Goal: Complete application form: Complete application form

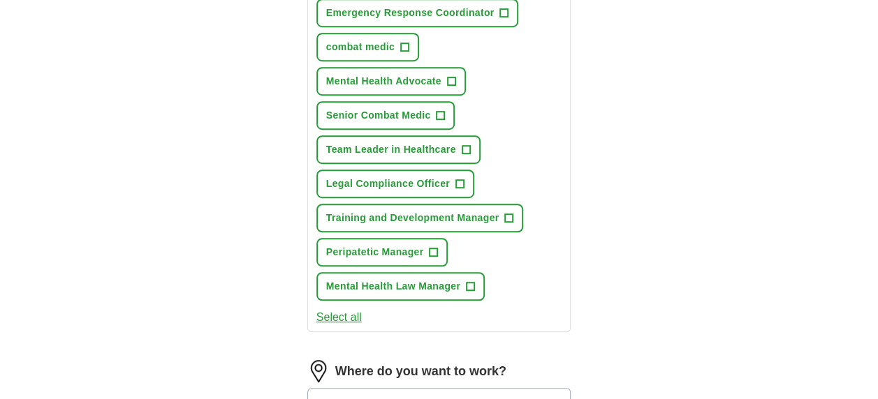
scroll to position [349, 0]
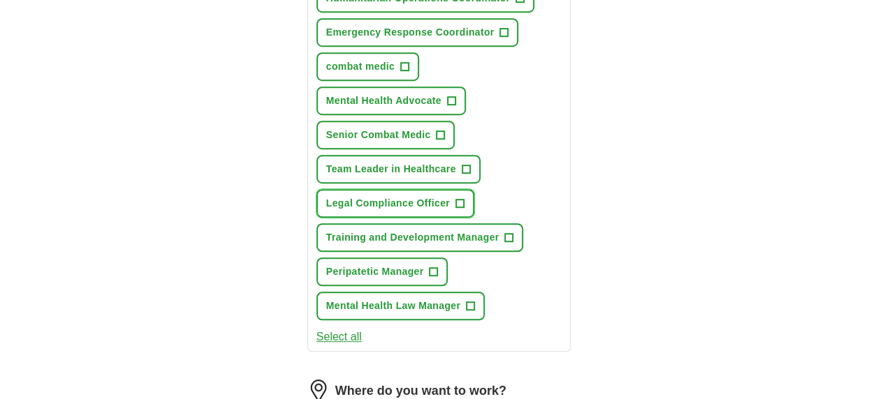
click at [459, 200] on span "+" at bounding box center [459, 203] width 8 height 11
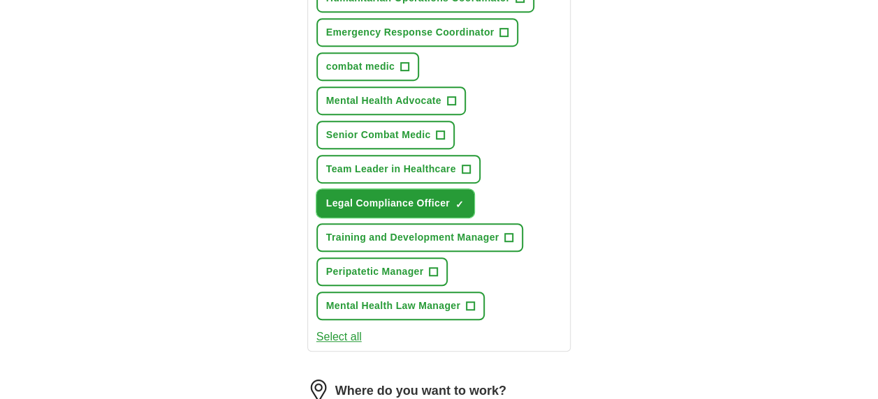
scroll to position [210, 0]
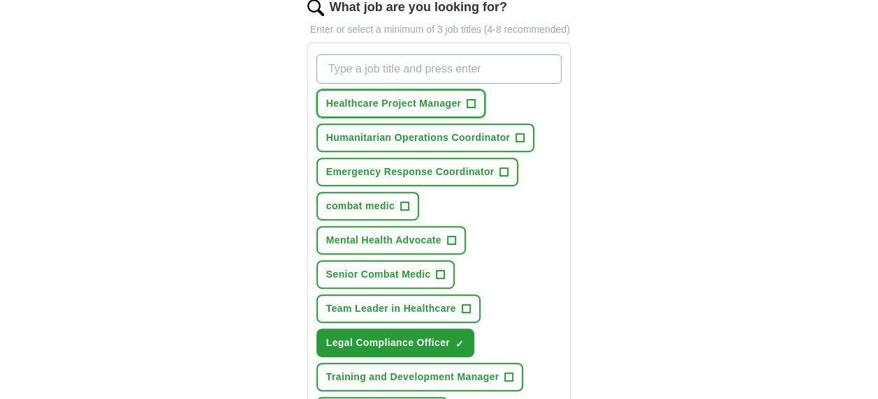
click at [472, 101] on span "+" at bounding box center [471, 103] width 8 height 11
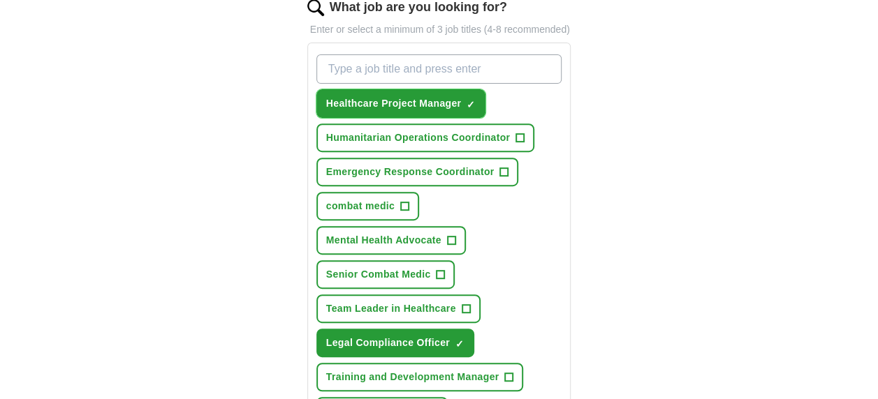
click at [0, 0] on span "×" at bounding box center [0, 0] width 0 height 0
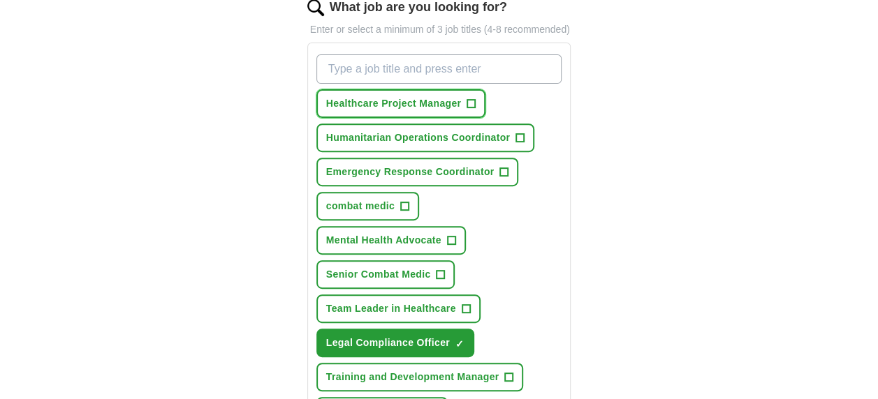
click at [470, 102] on span "+" at bounding box center [471, 103] width 8 height 11
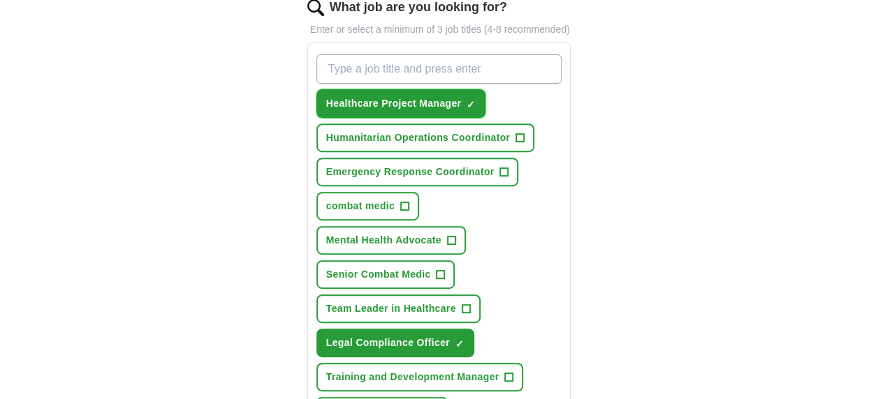
click at [0, 0] on span "×" at bounding box center [0, 0] width 0 height 0
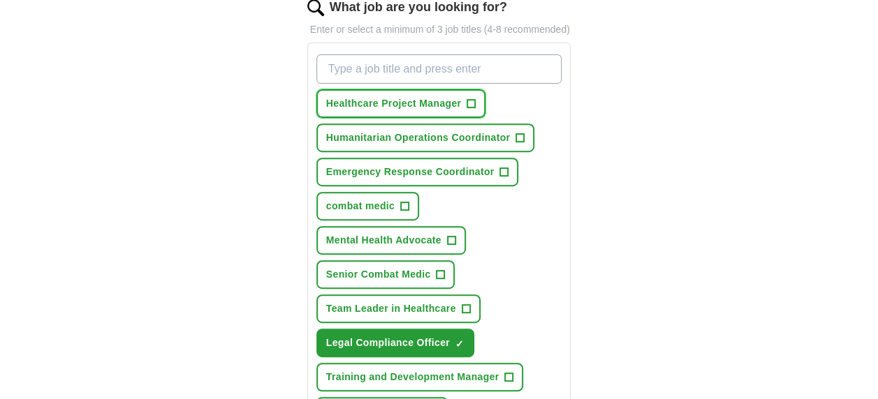
click at [471, 101] on span "+" at bounding box center [471, 103] width 8 height 11
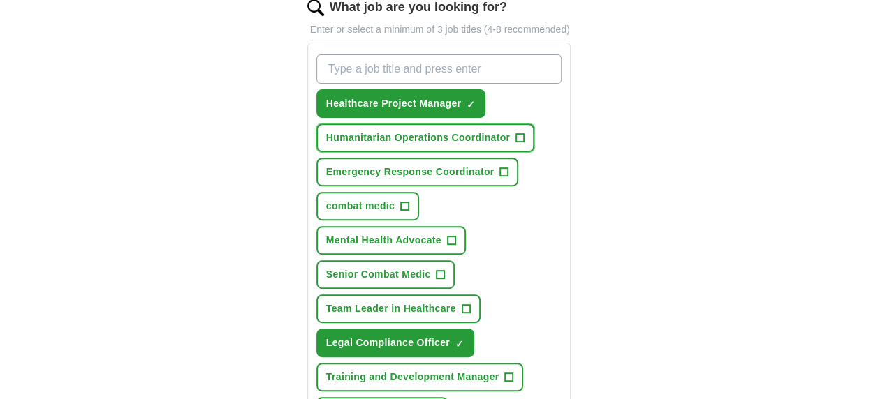
click at [521, 135] on span "+" at bounding box center [520, 138] width 8 height 11
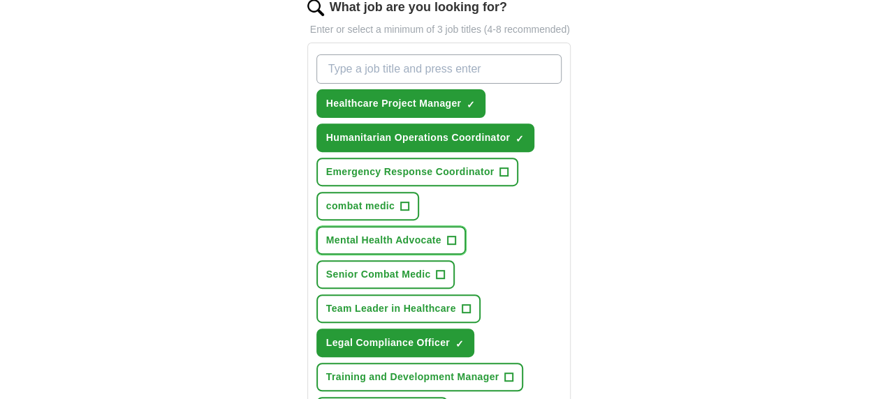
click at [448, 237] on span "+" at bounding box center [451, 240] width 8 height 11
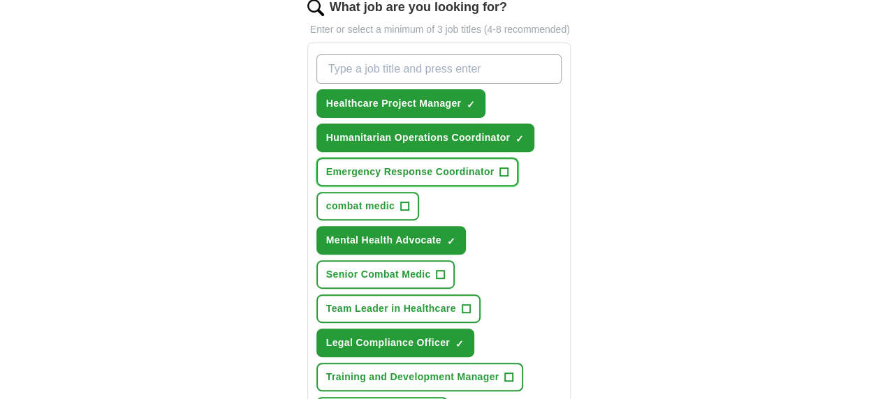
click at [506, 168] on span "+" at bounding box center [504, 172] width 8 height 11
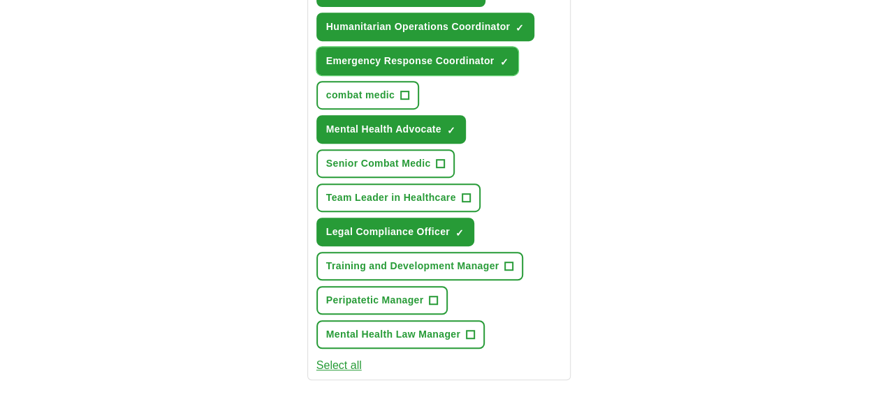
scroll to position [349, 0]
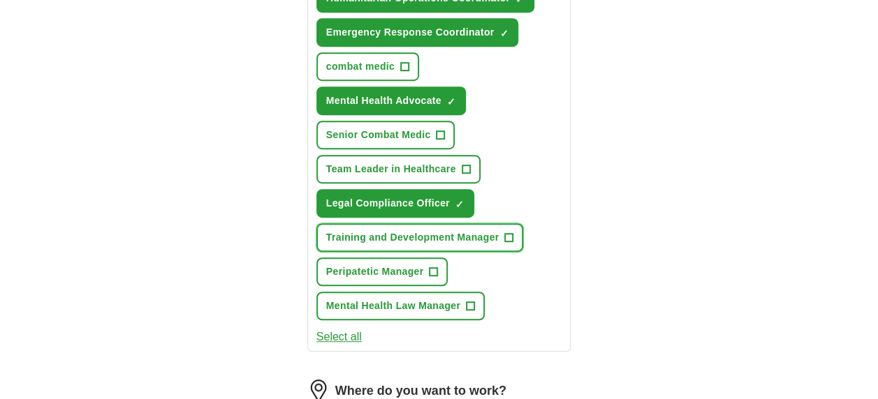
click at [507, 233] on span "+" at bounding box center [509, 238] width 8 height 11
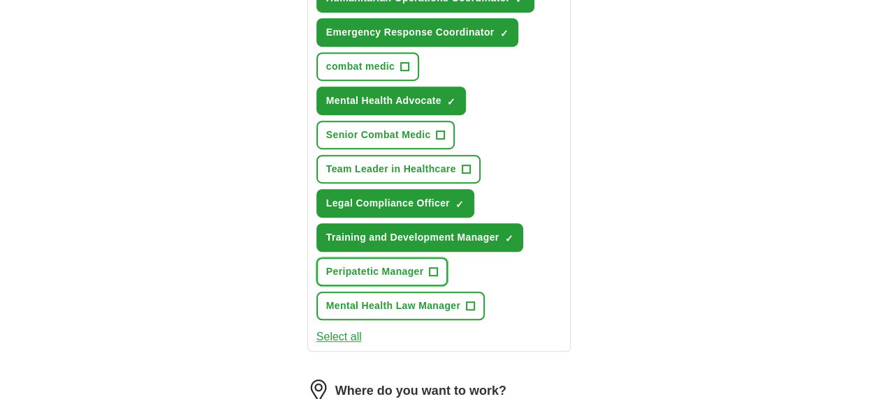
click at [436, 267] on span "+" at bounding box center [434, 272] width 8 height 11
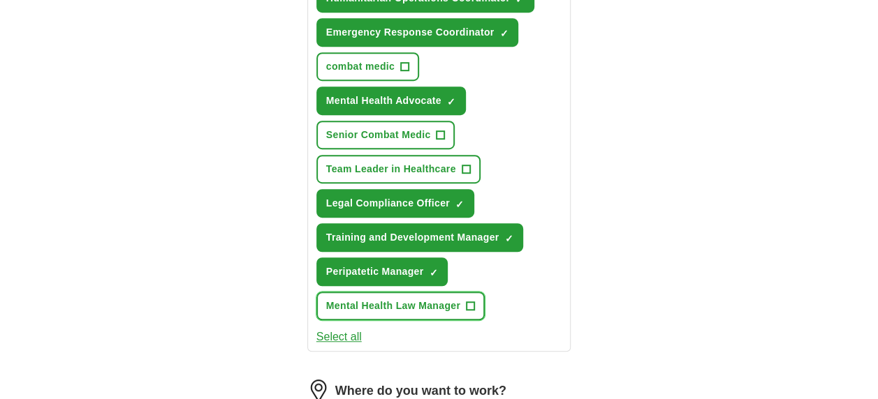
click at [472, 301] on span "+" at bounding box center [471, 306] width 8 height 11
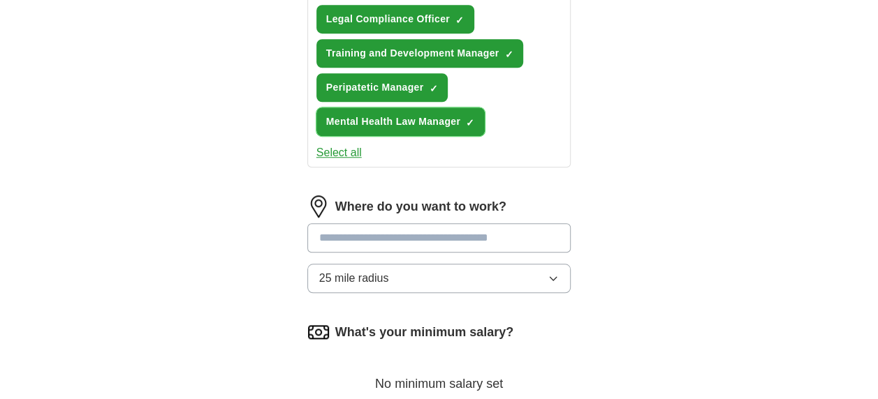
scroll to position [559, 0]
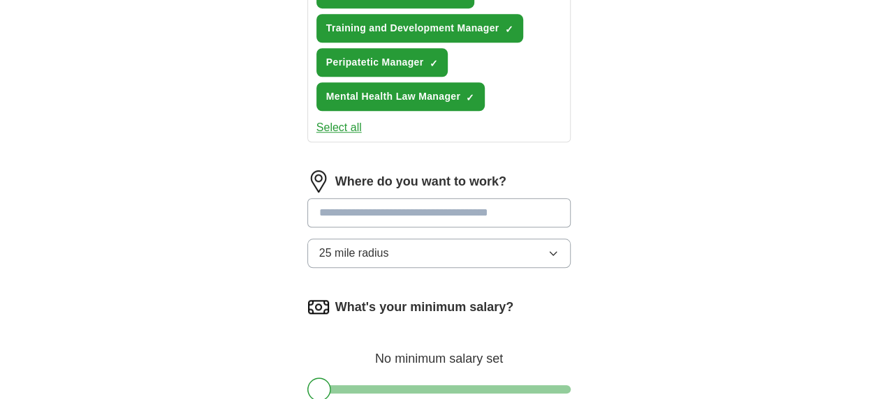
click at [510, 208] on input at bounding box center [439, 212] width 264 height 29
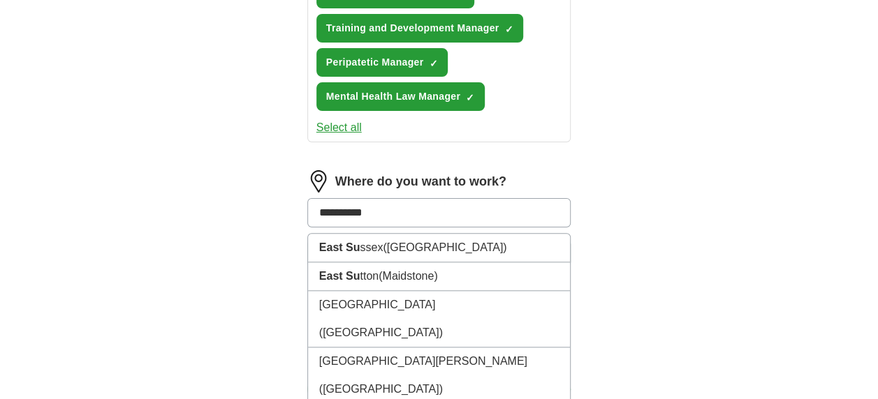
type input "**********"
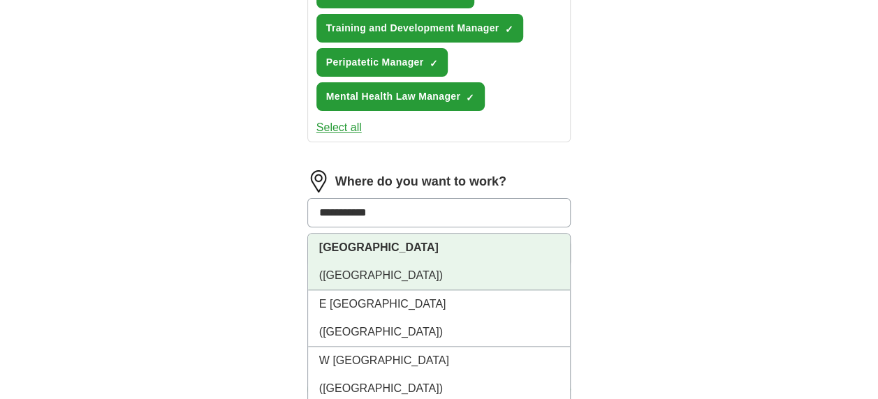
click at [443, 270] on span "([GEOGRAPHIC_DATA])" at bounding box center [381, 276] width 124 height 12
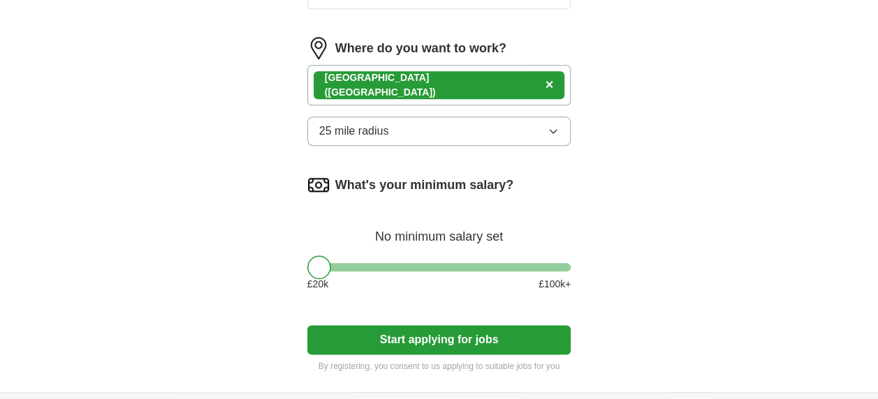
scroll to position [698, 0]
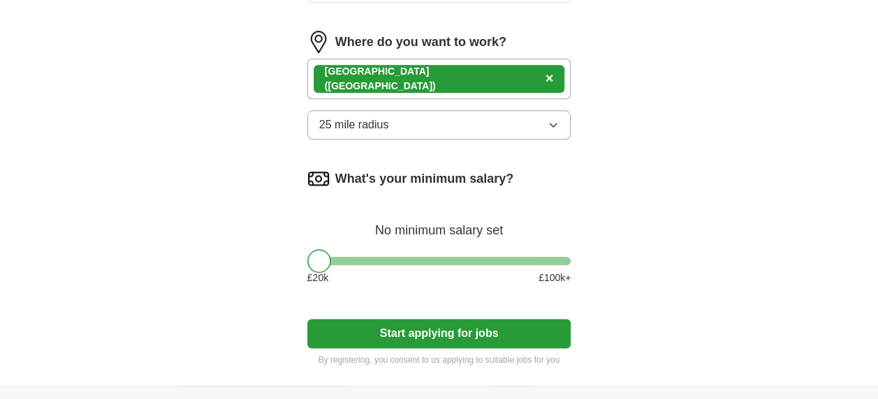
click at [439, 329] on button "Start applying for jobs" at bounding box center [439, 333] width 264 height 29
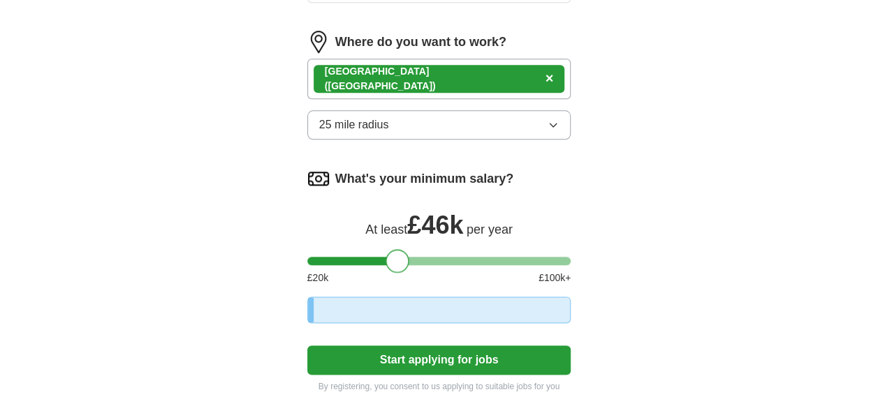
click at [398, 257] on div at bounding box center [439, 261] width 264 height 8
click at [355, 258] on div at bounding box center [439, 261] width 264 height 8
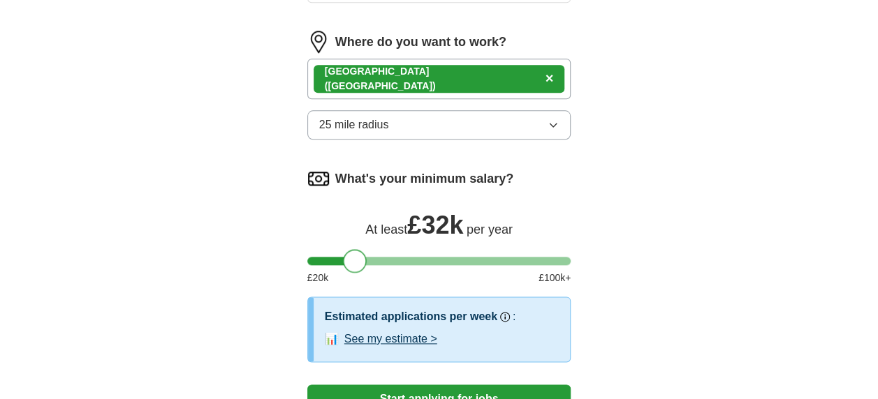
click at [341, 259] on div at bounding box center [439, 261] width 264 height 8
click at [343, 259] on div at bounding box center [355, 261] width 24 height 24
click at [355, 260] on div at bounding box center [439, 261] width 264 height 8
click at [339, 258] on div at bounding box center [439, 261] width 264 height 8
click at [352, 257] on div at bounding box center [439, 261] width 264 height 8
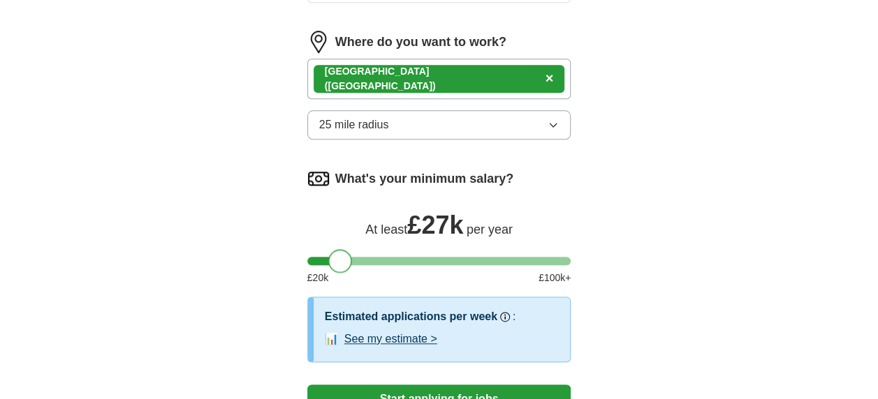
click at [352, 257] on div at bounding box center [340, 261] width 24 height 24
click at [365, 257] on div at bounding box center [439, 261] width 264 height 8
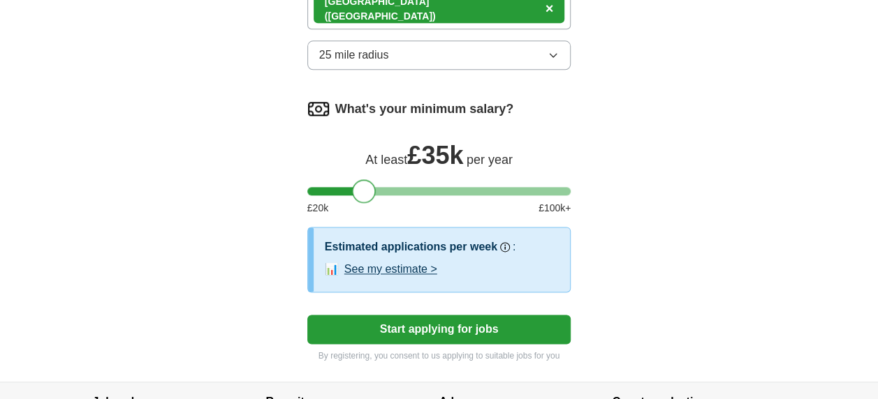
scroll to position [838, 0]
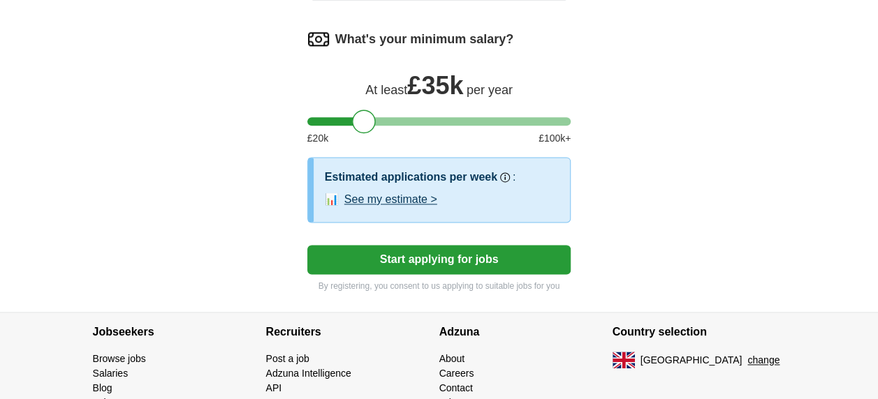
click at [469, 256] on button "Start applying for jobs" at bounding box center [439, 259] width 264 height 29
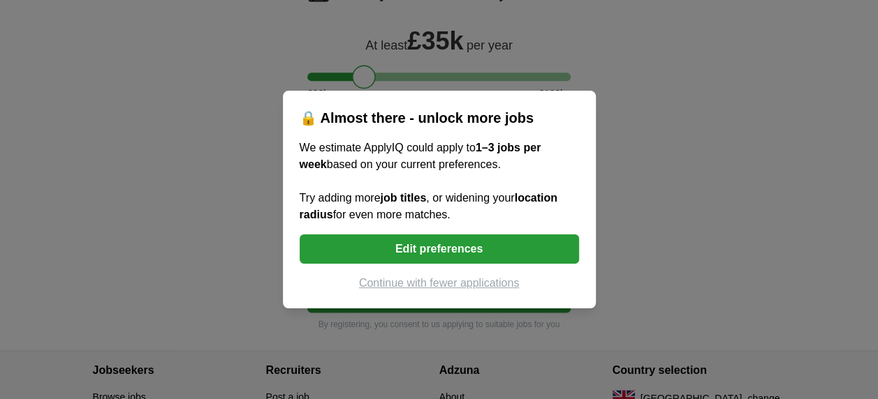
scroll to position [908, 0]
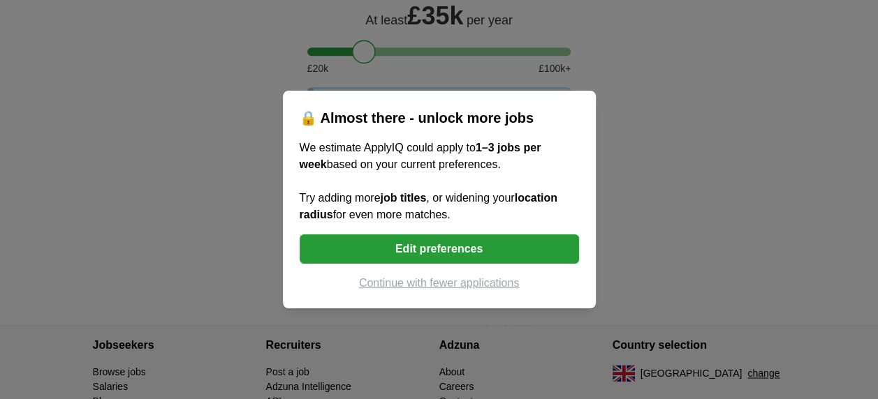
click at [425, 282] on button "Continue with fewer applications" at bounding box center [439, 283] width 279 height 17
click at [425, 282] on button "Start applying for jobs" at bounding box center [439, 272] width 264 height 29
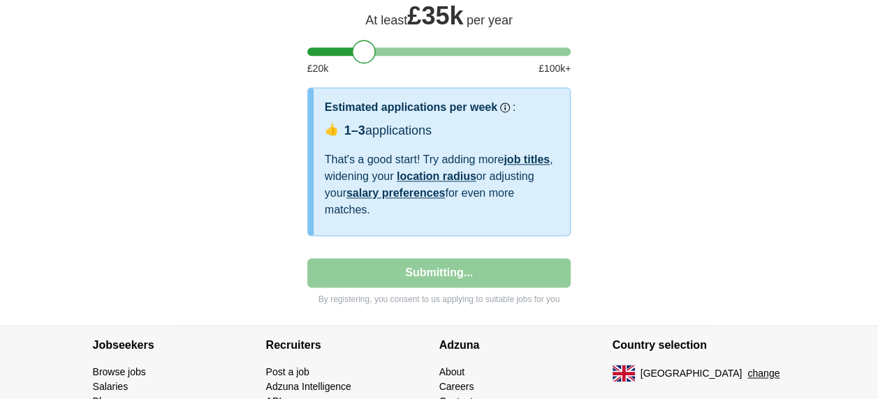
select select "**"
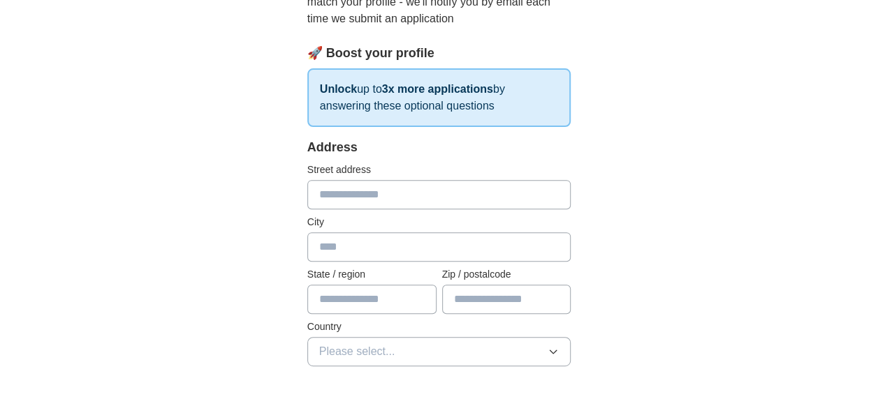
scroll to position [210, 0]
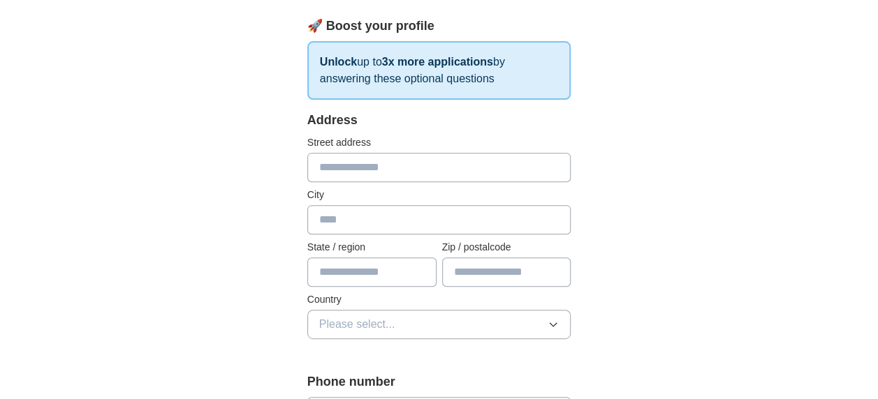
click at [404, 159] on input "text" at bounding box center [439, 167] width 264 height 29
type input "**********"
type input "********"
type input "**********"
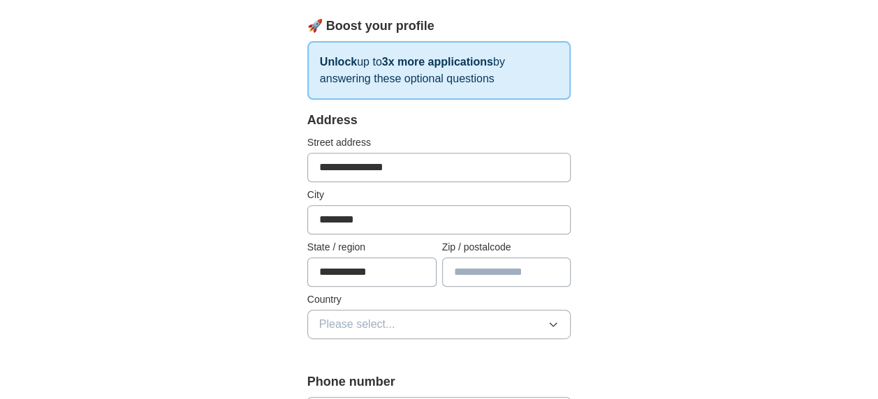
type input "********"
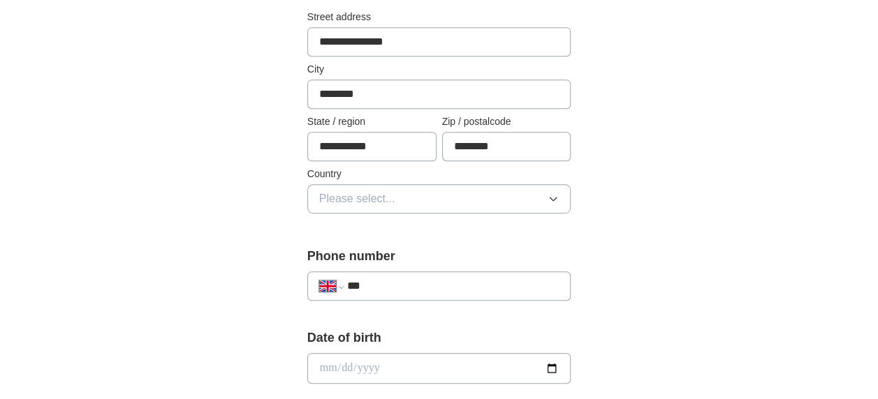
scroll to position [349, 0]
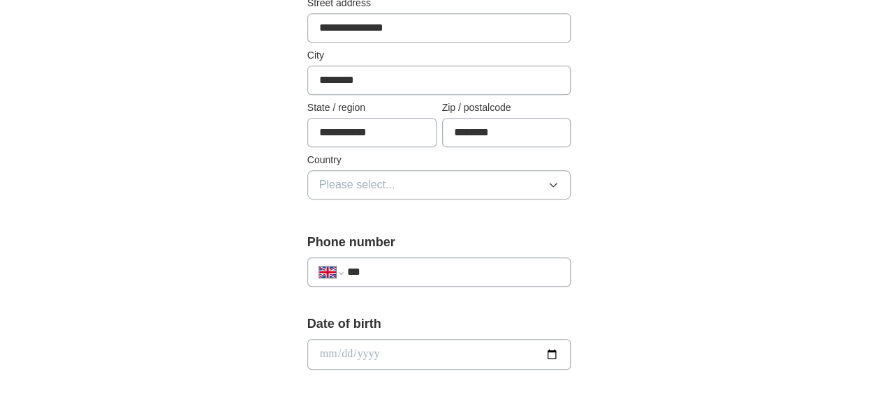
click at [553, 182] on icon "button" at bounding box center [553, 184] width 11 height 11
click at [555, 184] on icon "button" at bounding box center [553, 184] width 11 height 11
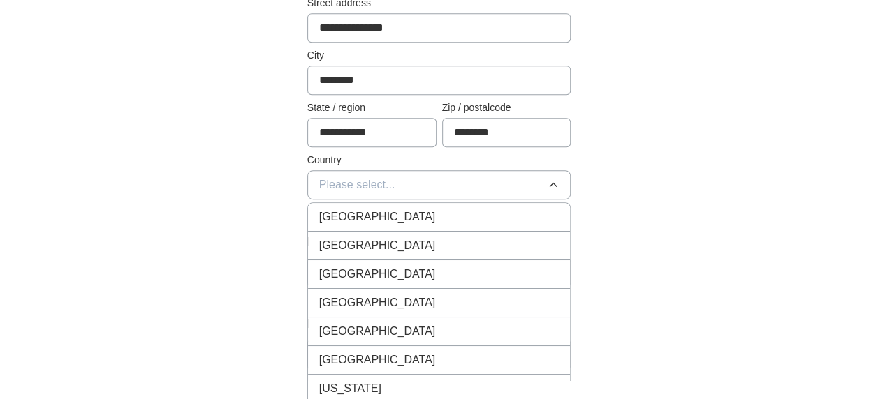
click at [418, 219] on div "[GEOGRAPHIC_DATA]" at bounding box center [439, 217] width 240 height 17
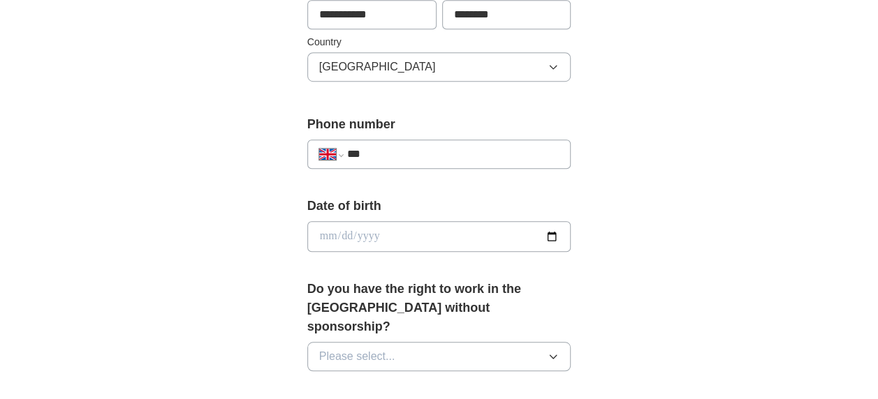
scroll to position [489, 0]
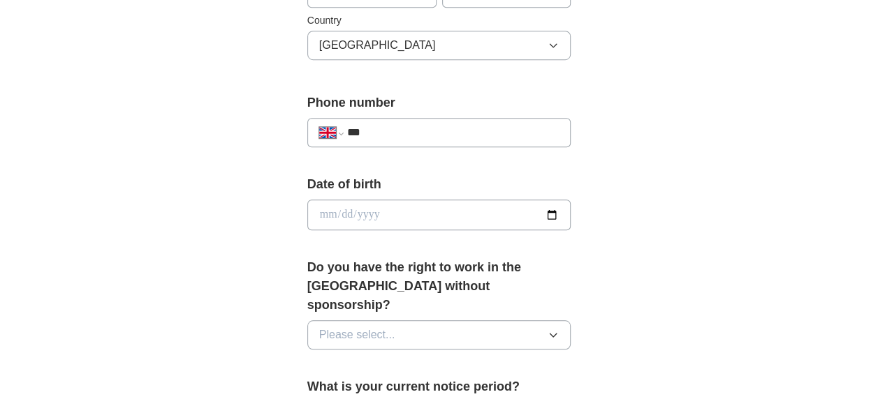
click at [397, 131] on input "***" at bounding box center [453, 132] width 212 height 17
type input "**********"
click at [549, 214] on input "date" at bounding box center [439, 215] width 264 height 31
type input "**********"
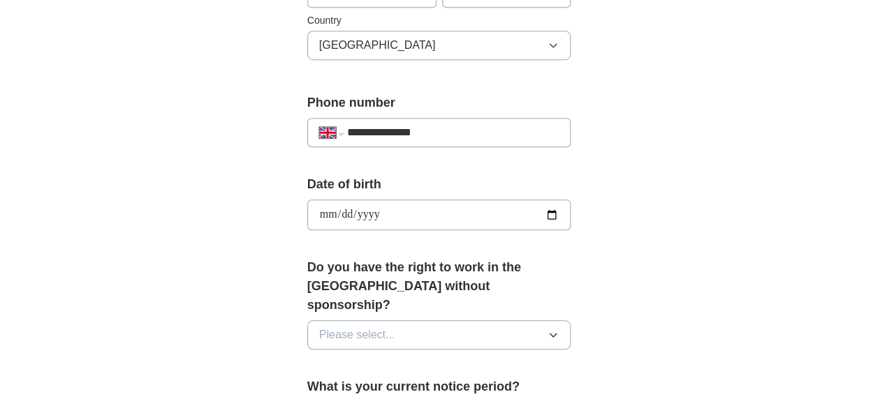
click at [381, 208] on input "**********" at bounding box center [439, 215] width 264 height 31
click at [380, 212] on input "**********" at bounding box center [439, 215] width 264 height 31
click at [379, 212] on input "**********" at bounding box center [439, 215] width 264 height 31
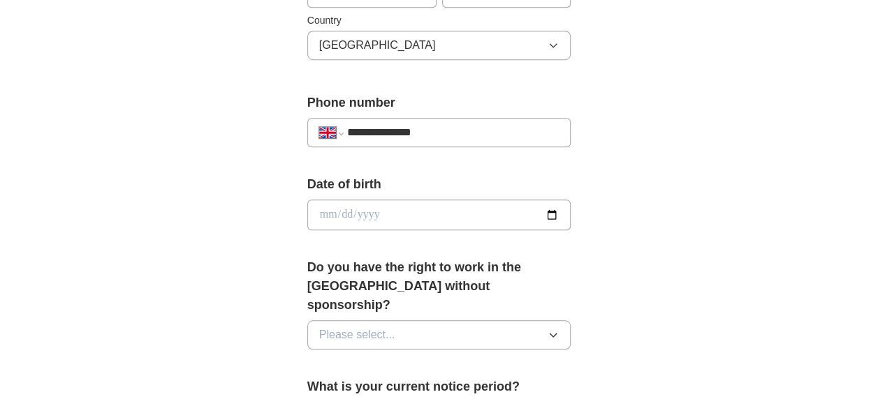
type input "**********"
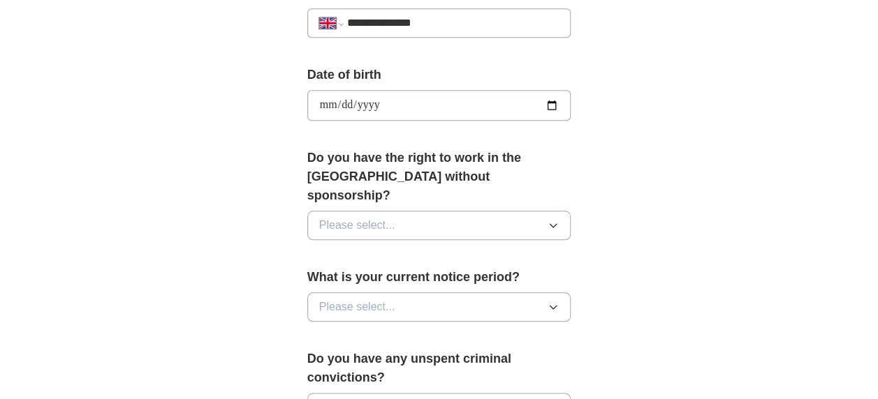
scroll to position [629, 0]
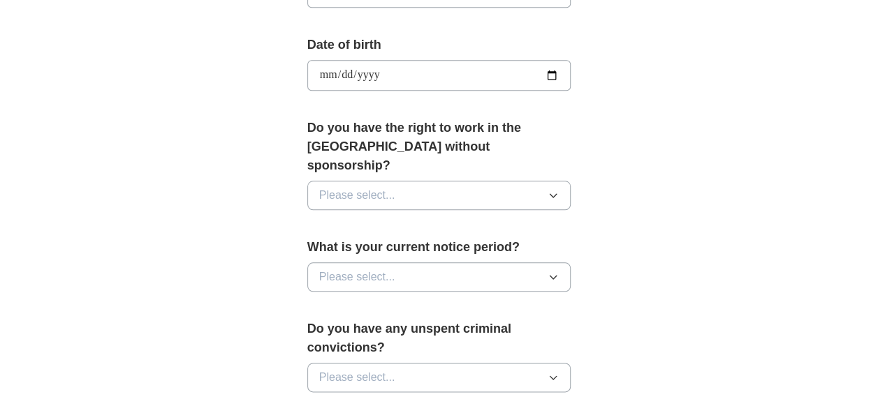
click at [553, 190] on icon "button" at bounding box center [553, 195] width 11 height 11
click at [552, 190] on icon "button" at bounding box center [553, 195] width 11 height 11
click at [473, 219] on div "Yes" at bounding box center [439, 227] width 240 height 17
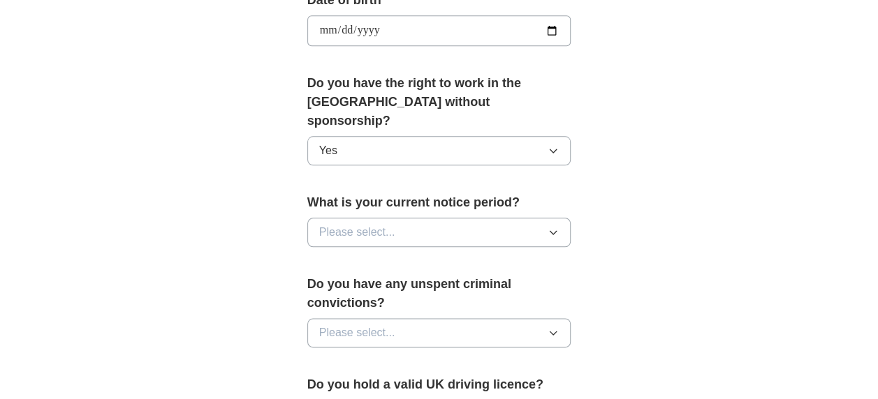
scroll to position [698, 0]
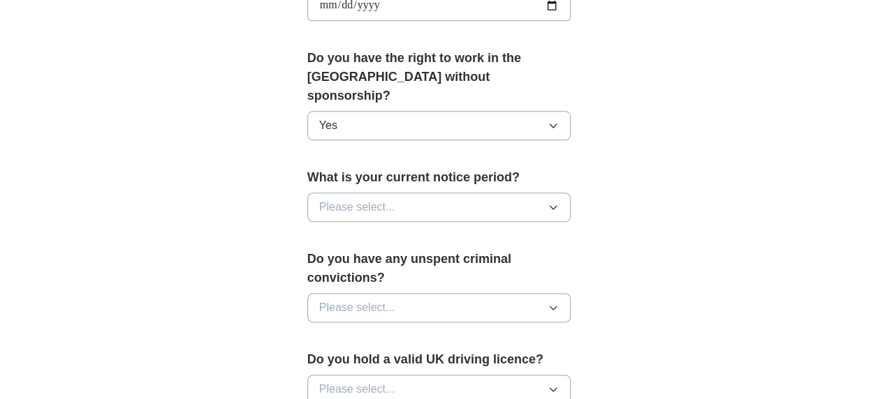
click at [553, 202] on icon "button" at bounding box center [553, 207] width 11 height 11
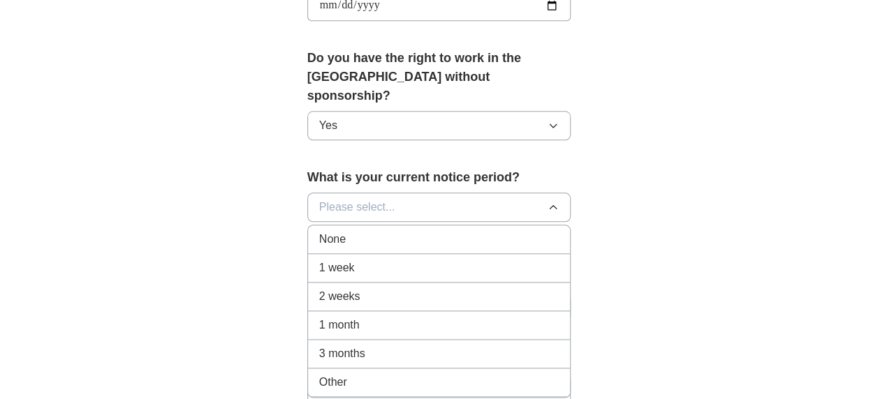
click at [553, 202] on icon "button" at bounding box center [553, 207] width 11 height 11
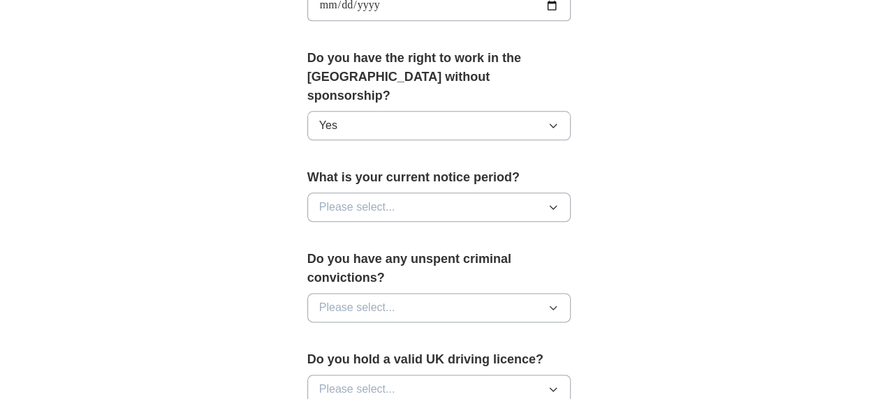
click at [554, 202] on icon "button" at bounding box center [553, 207] width 11 height 11
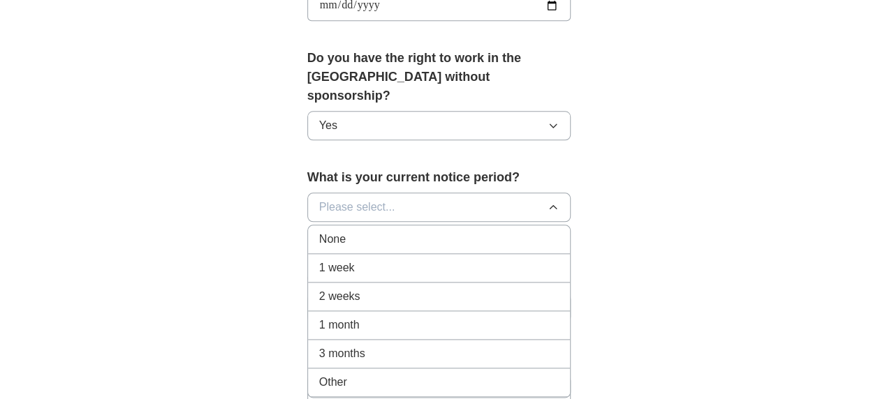
click at [416, 317] on div "1 month" at bounding box center [439, 325] width 240 height 17
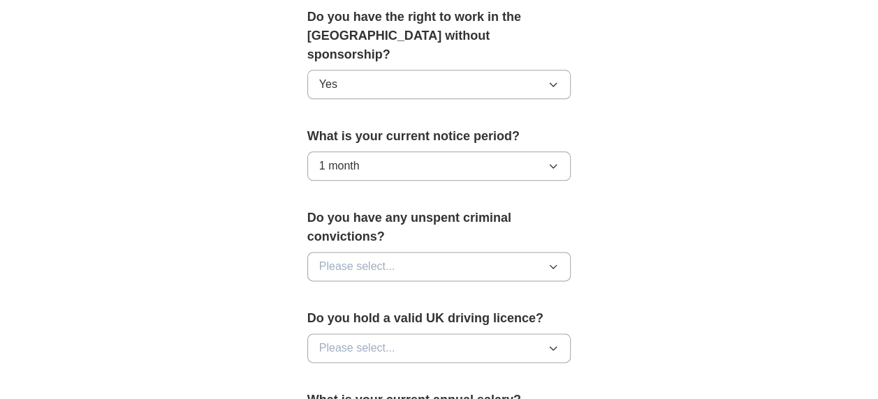
scroll to position [768, 0]
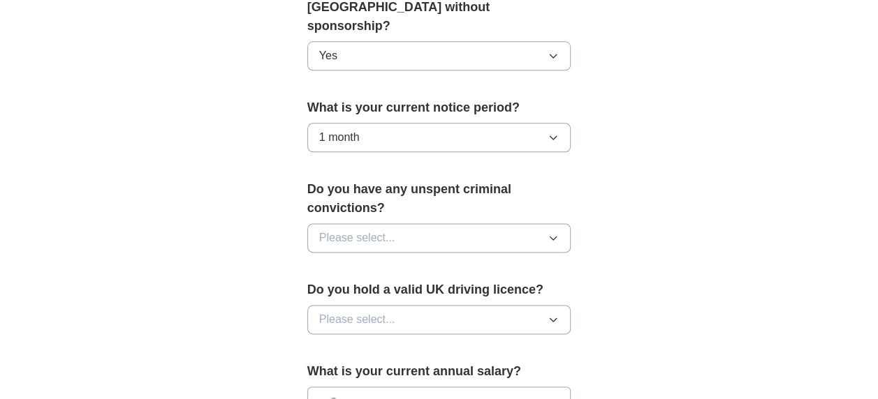
click at [556, 237] on icon "button" at bounding box center [553, 238] width 6 height 3
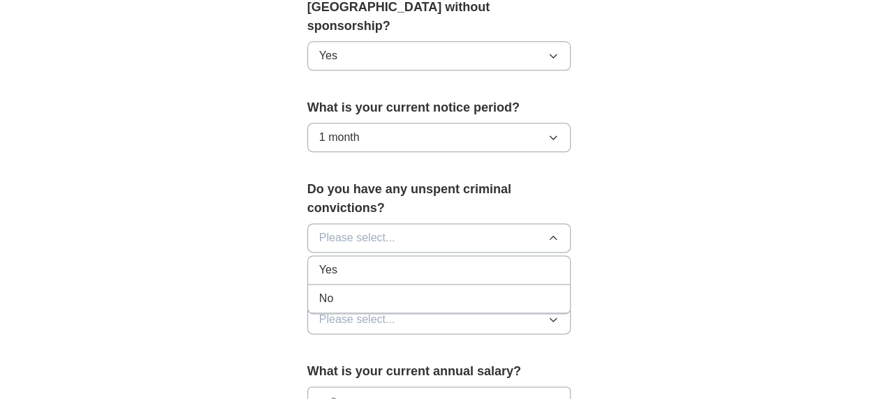
click at [399, 291] on div "No" at bounding box center [439, 299] width 240 height 17
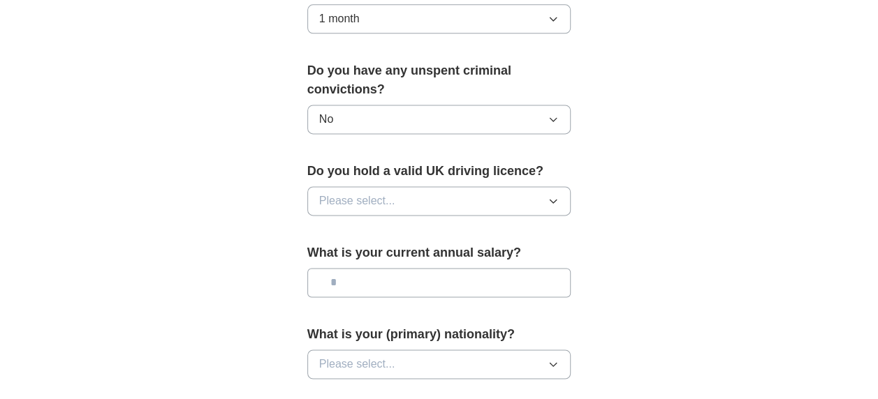
scroll to position [908, 0]
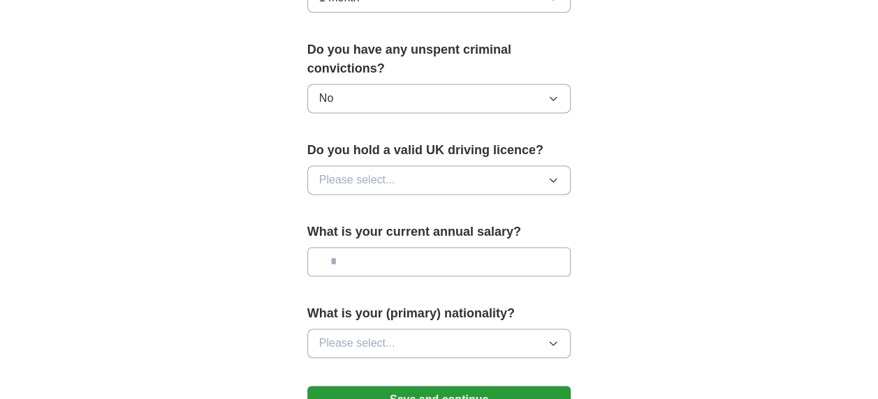
click at [556, 179] on icon "button" at bounding box center [553, 180] width 6 height 3
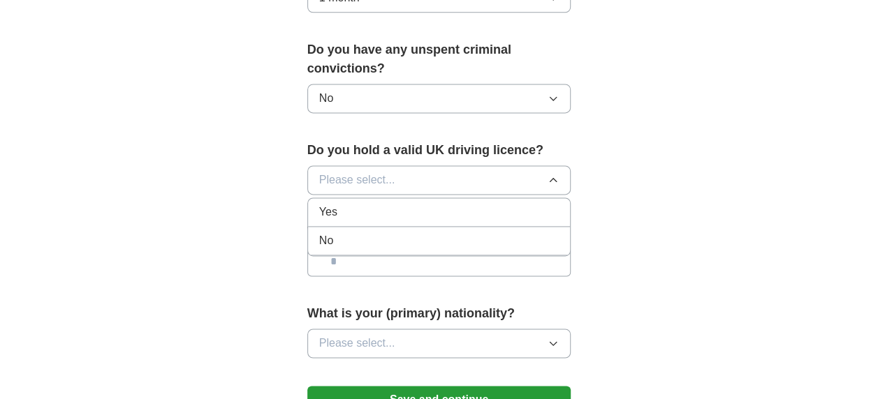
click at [434, 204] on div "Yes" at bounding box center [439, 212] width 240 height 17
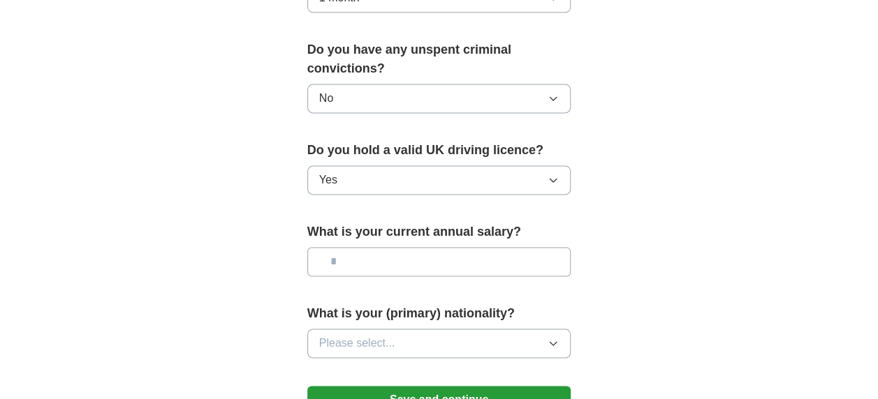
click at [548, 247] on input "text" at bounding box center [439, 261] width 264 height 29
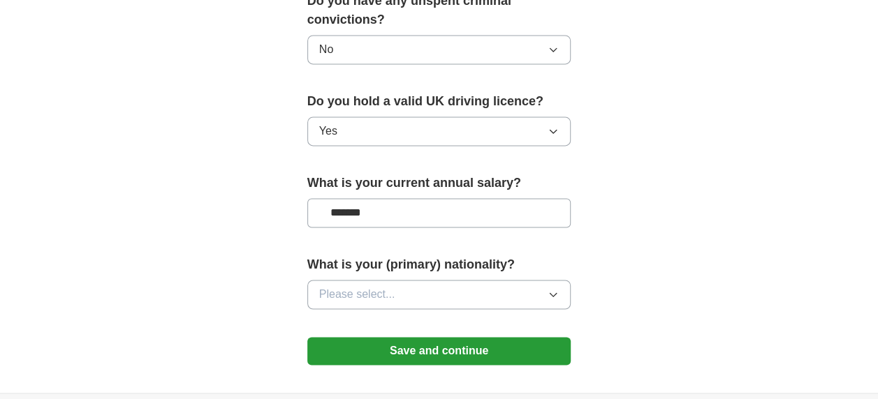
scroll to position [978, 0]
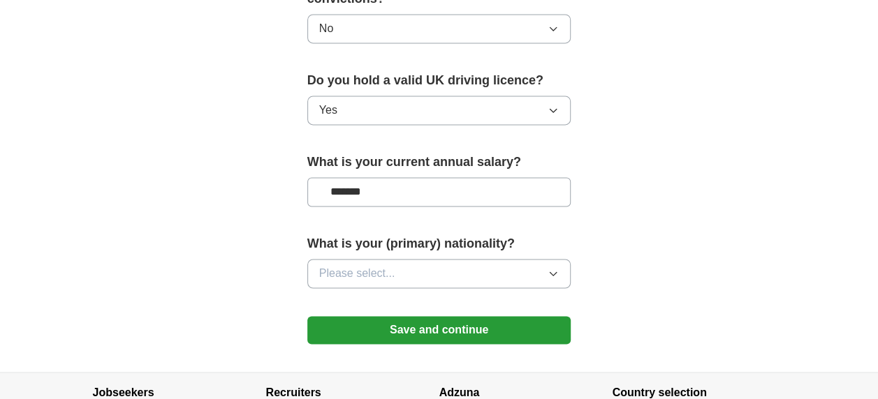
type input "*******"
click at [553, 272] on icon "button" at bounding box center [553, 273] width 6 height 3
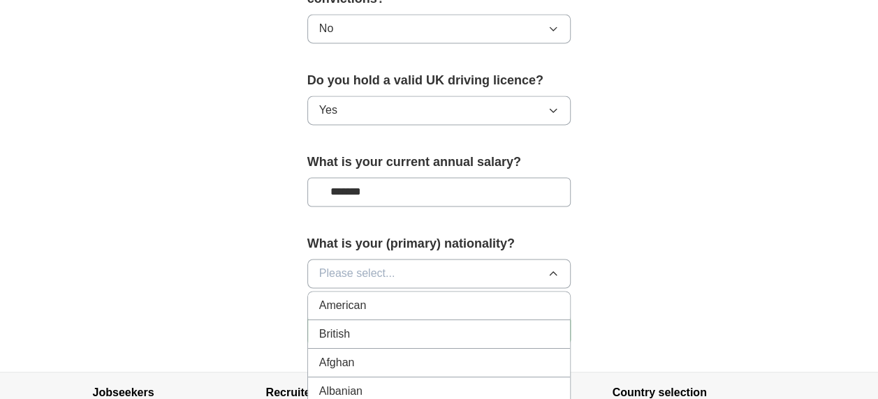
click at [553, 268] on icon "button" at bounding box center [553, 273] width 11 height 11
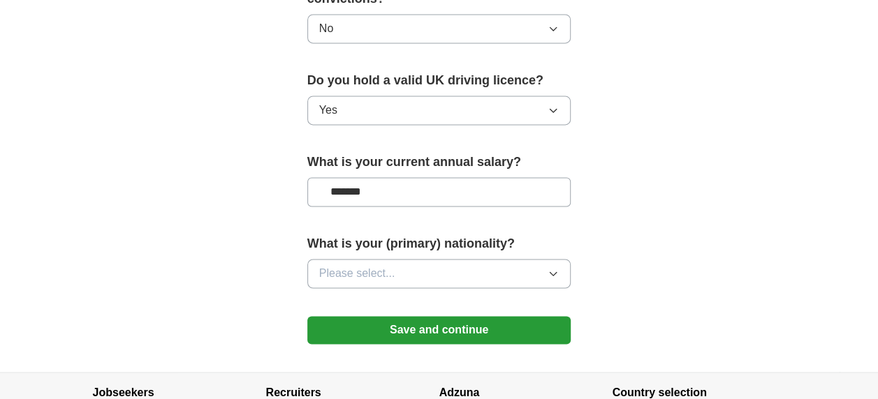
click at [555, 268] on icon "button" at bounding box center [553, 273] width 11 height 11
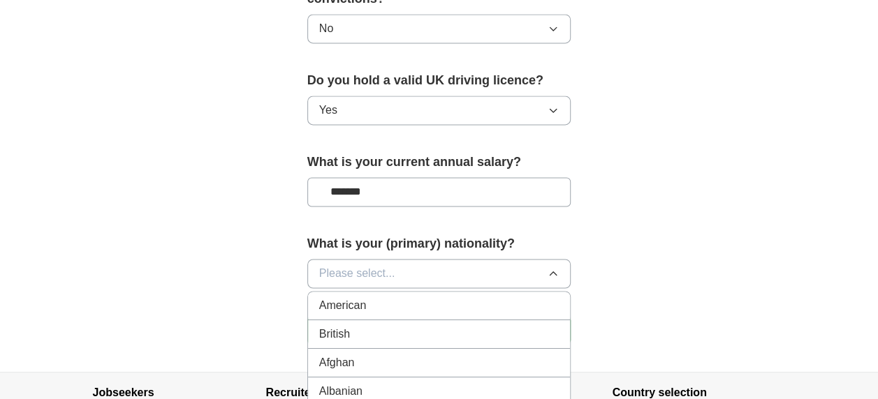
click at [381, 326] on div "British" at bounding box center [439, 334] width 240 height 17
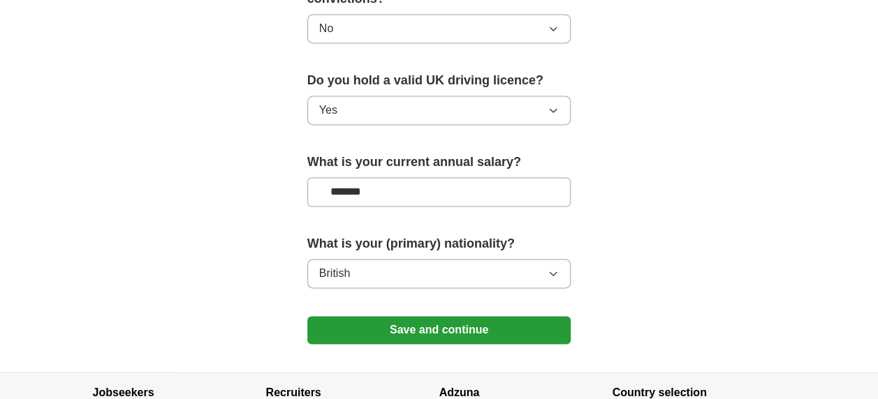
click at [460, 316] on button "Save and continue" at bounding box center [439, 330] width 264 height 28
